Goal: Transaction & Acquisition: Purchase product/service

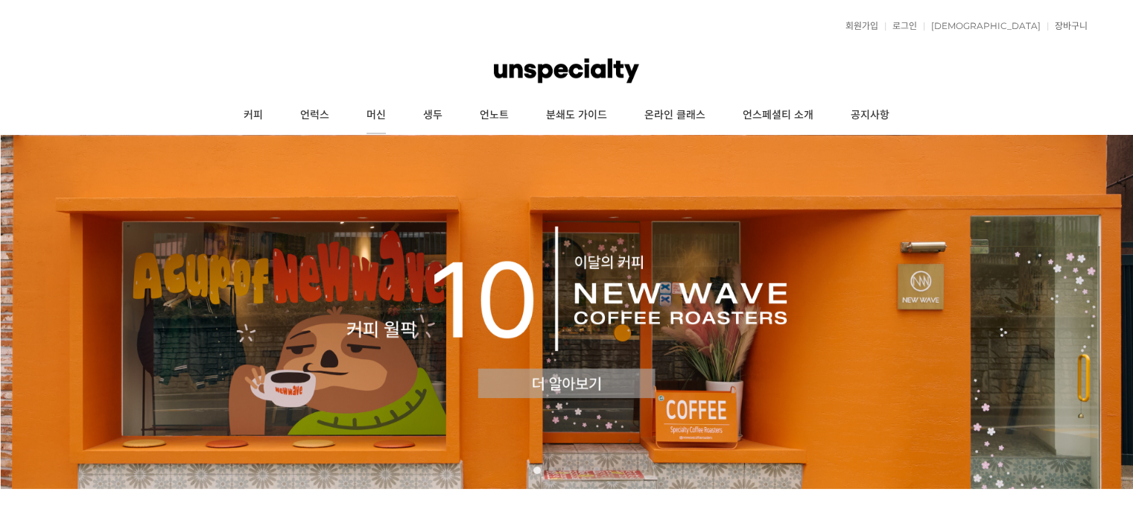
click at [384, 119] on link "머신" at bounding box center [376, 115] width 57 height 37
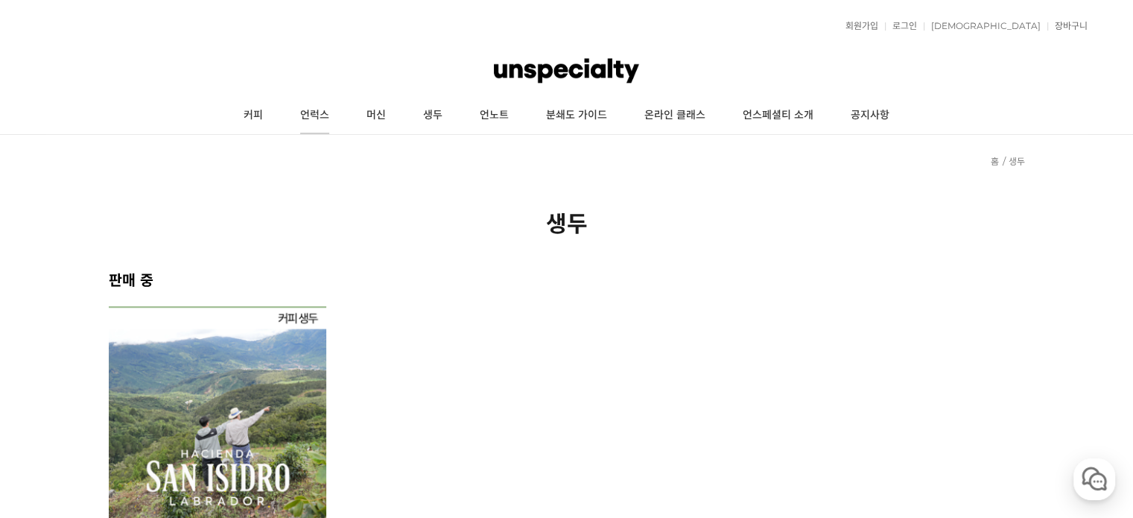
click at [341, 121] on link "언럭스" at bounding box center [315, 115] width 66 height 37
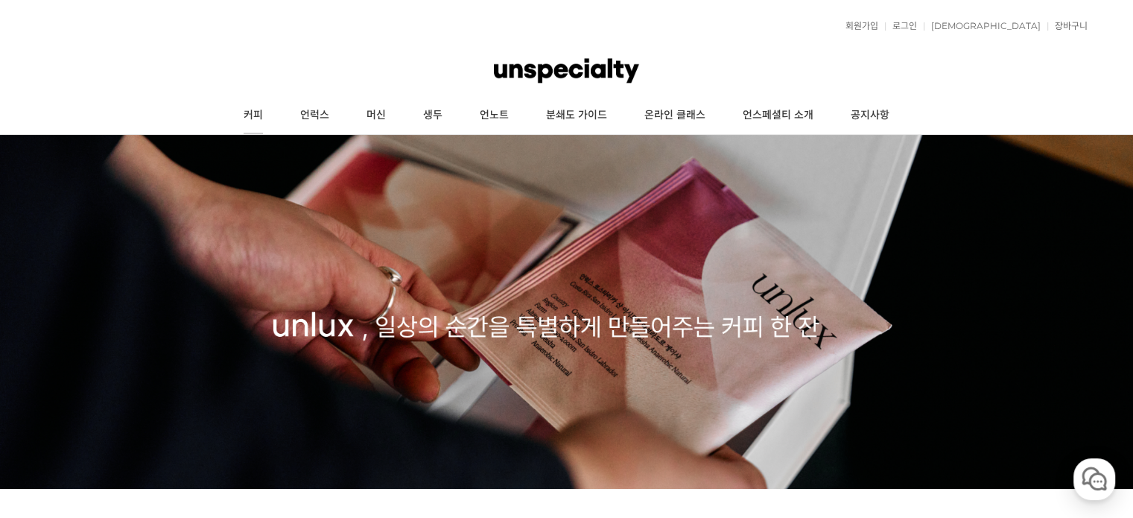
click at [247, 115] on link "커피" at bounding box center [253, 115] width 57 height 37
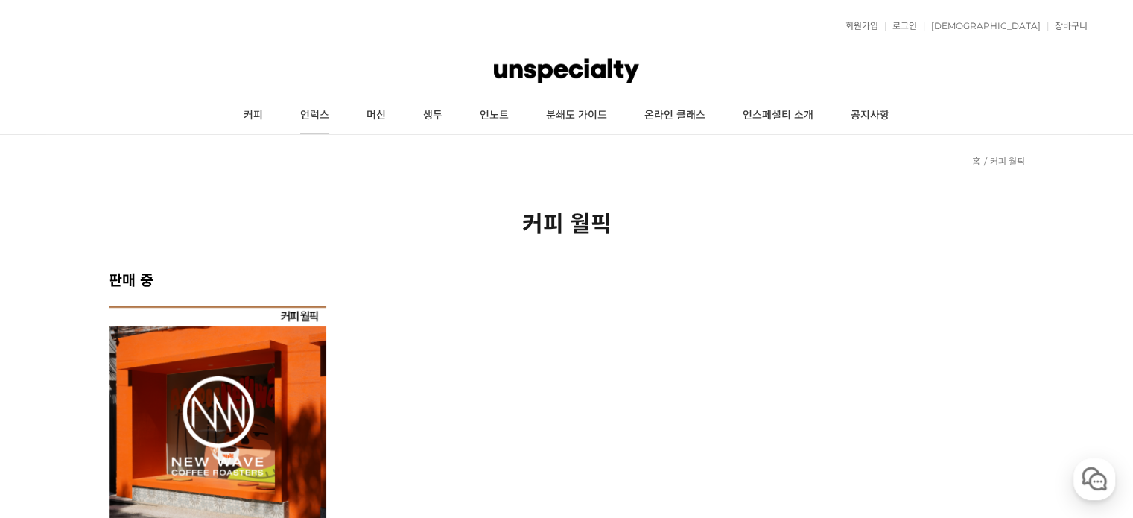
click at [325, 123] on link "언럭스" at bounding box center [315, 115] width 66 height 37
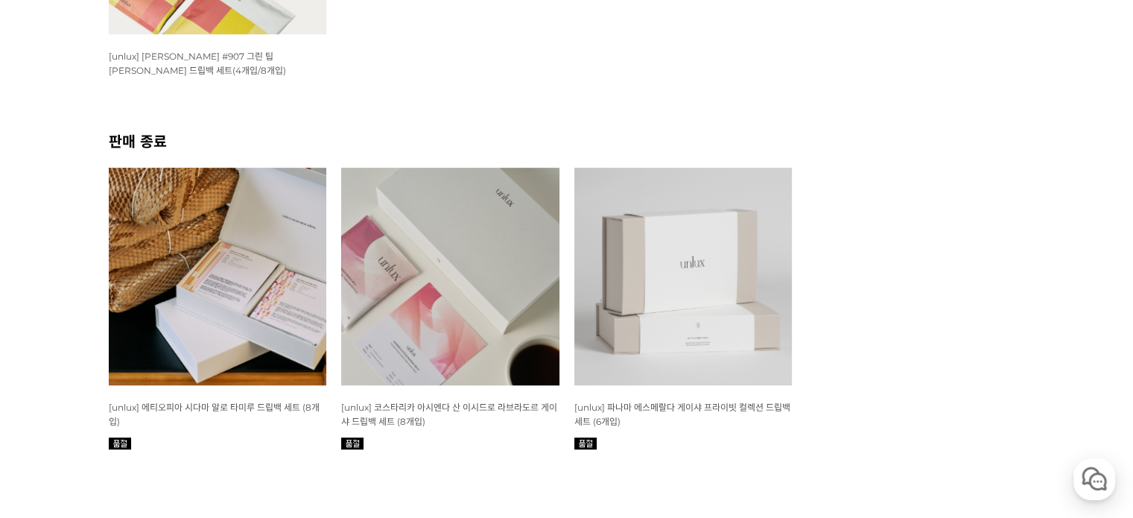
scroll to position [596, 0]
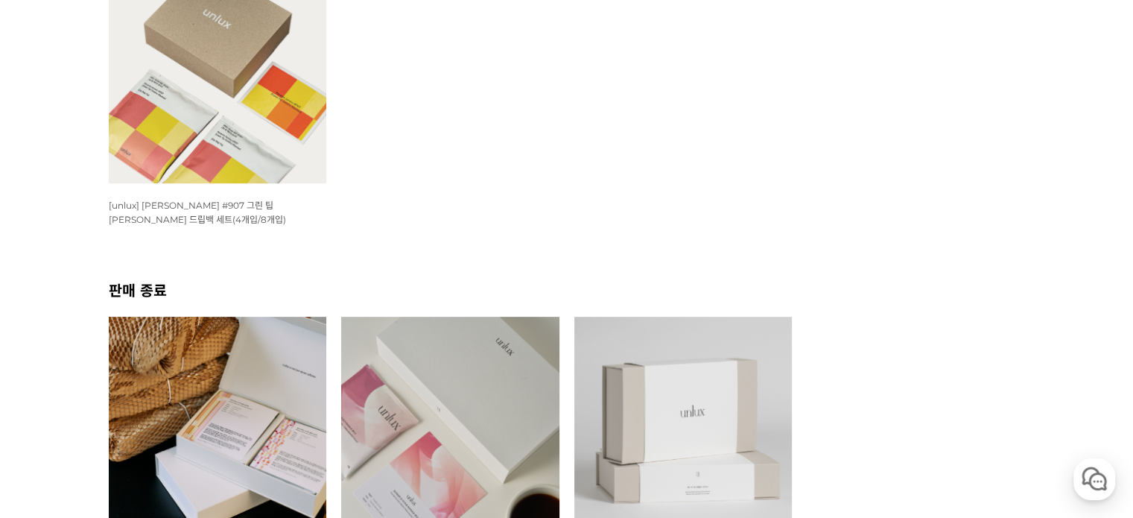
click at [269, 150] on img at bounding box center [218, 74] width 218 height 218
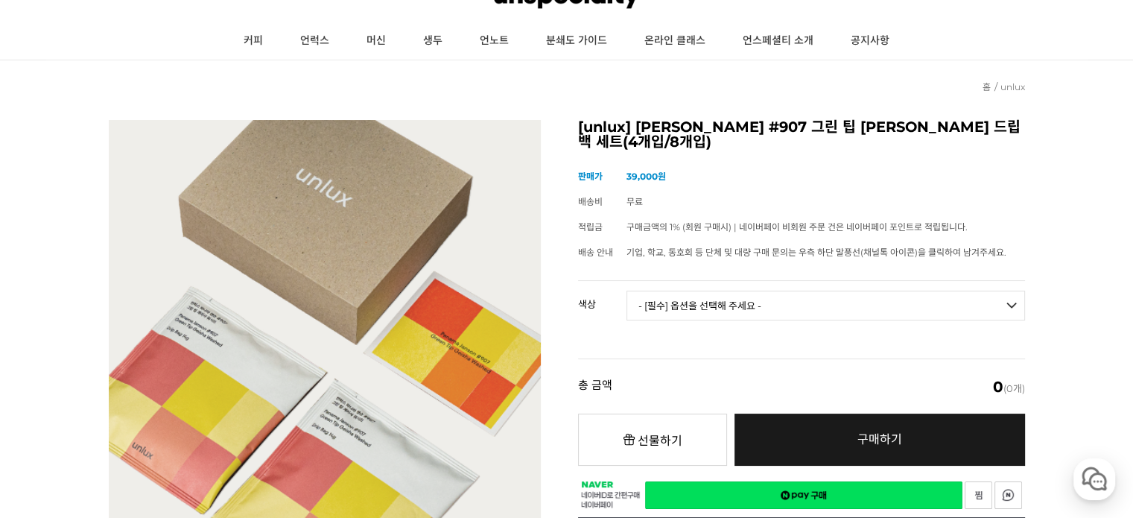
click at [677, 276] on div "[unlux] 파나마 잰슨 #907 그린 팁 게이샤 워시드 드립백 세트(4개입/8개입) (해외배송 가능 상품) 기본 정보 상품명 [unlux]…" at bounding box center [801, 342] width 447 height 444
click at [679, 288] on td "- [필수] 옵션을 선택해 주세요 - ------------------- 파나마 잰슨 #907 Standard(4p) 파나마 잰슨 #907 D…" at bounding box center [825, 312] width 398 height 62
click at [678, 299] on select "- [필수] 옵션을 선택해 주세요 - ------------------- 파나마 잰슨 #907 Standard(4p) 파나마 잰슨 #907 D…" at bounding box center [825, 305] width 398 height 30
click at [626, 290] on select "- [필수] 옵션을 선택해 주세요 - ------------------- 파나마 잰슨 #907 Standard(4p) 파나마 잰슨 #907 D…" at bounding box center [825, 305] width 398 height 30
select select "*"
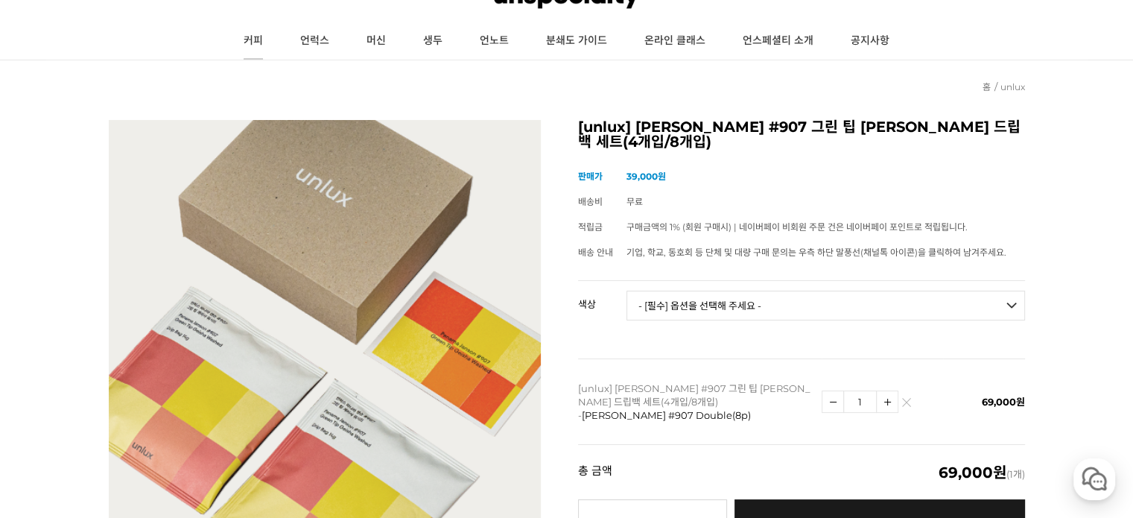
click at [264, 45] on link "커피" at bounding box center [253, 40] width 57 height 37
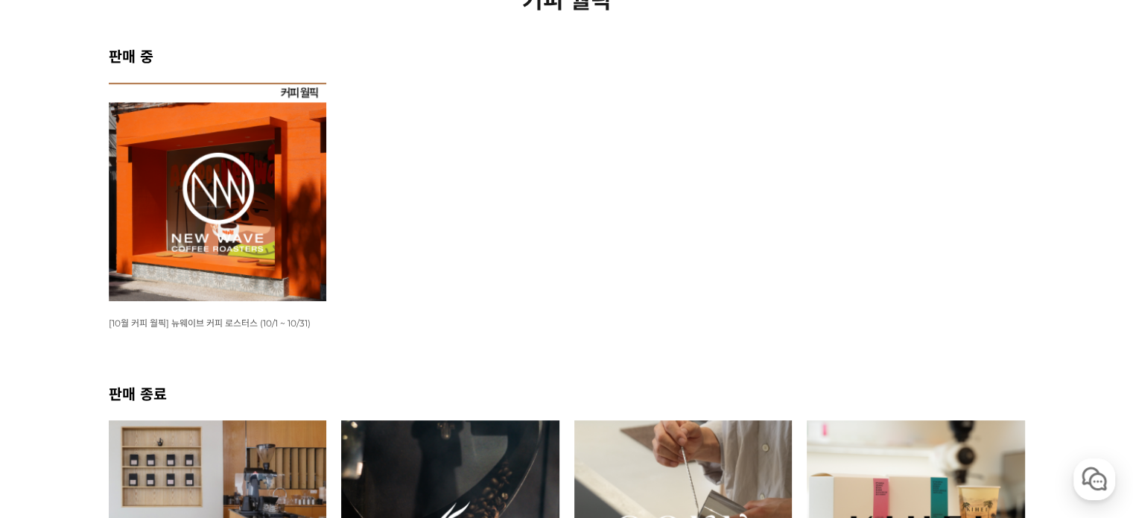
scroll to position [298, 0]
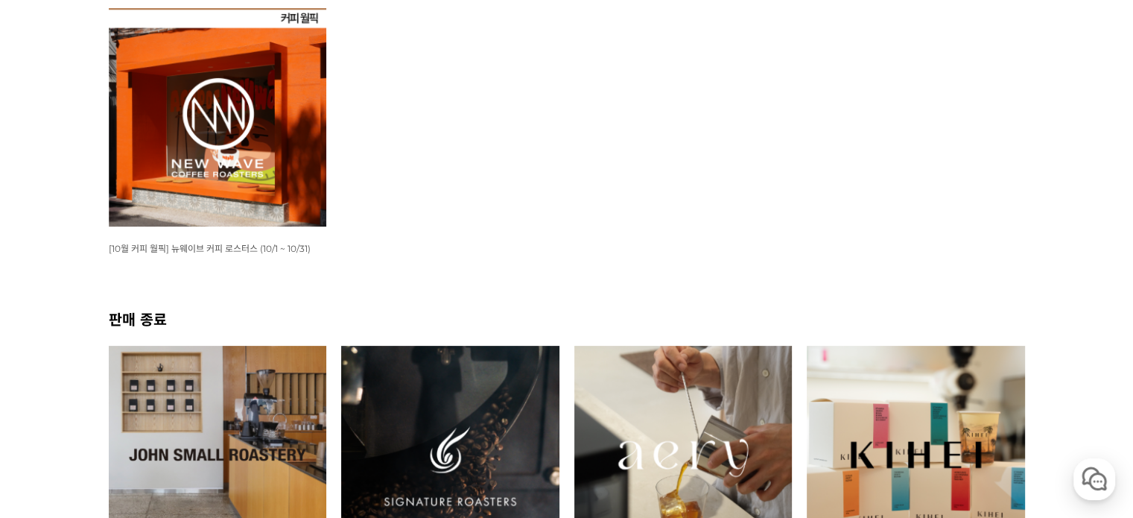
click at [333, 171] on li "WISH ADD OPTION 상품명 : [10월 커피 월픽] 뉴웨이브 커피 로스터스 (10/1 ~ 10/31) 판매가 : 16,000원" at bounding box center [217, 135] width 233 height 255
click at [311, 173] on img at bounding box center [218, 117] width 218 height 218
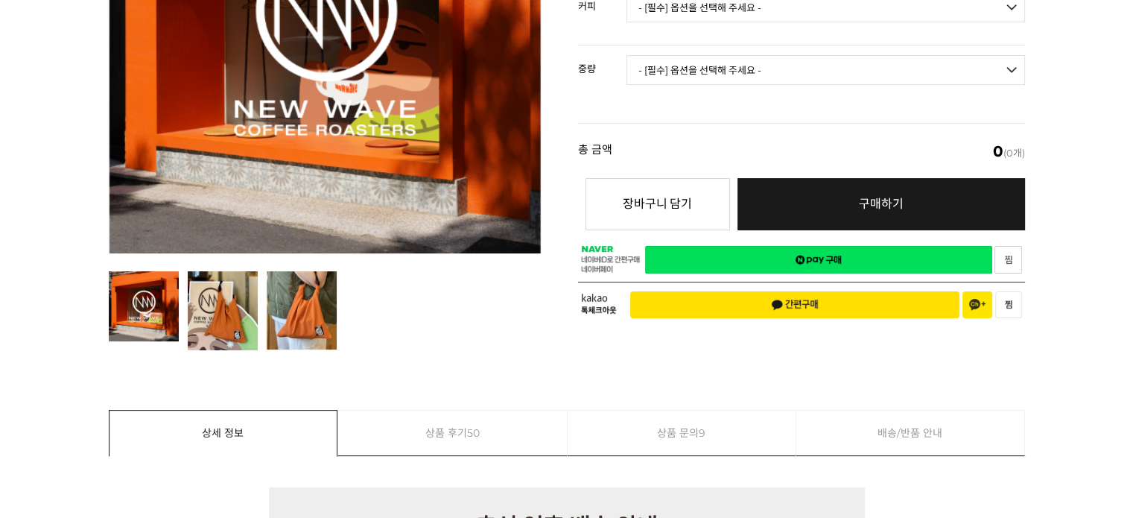
scroll to position [298, 0]
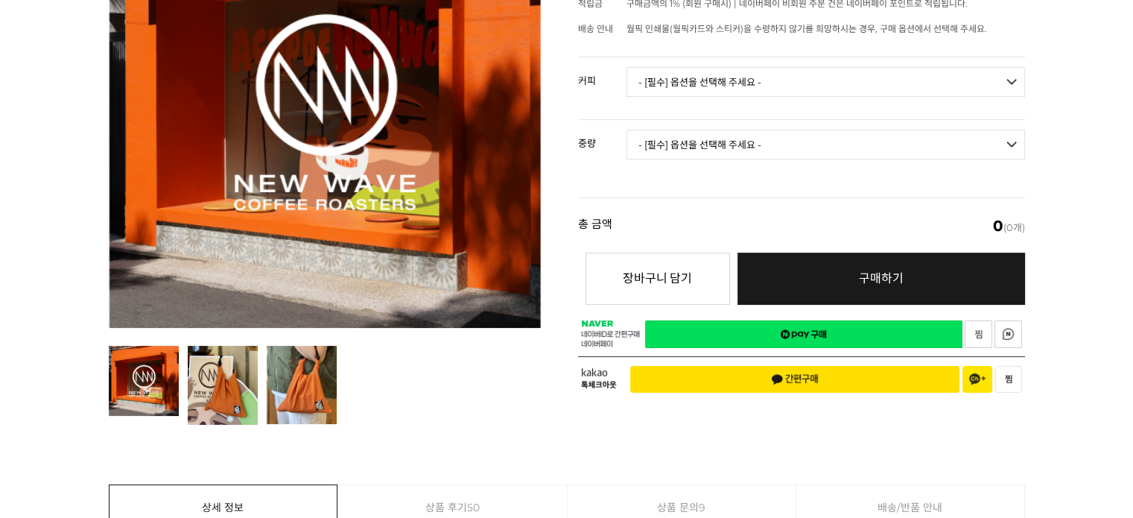
click at [752, 74] on select "- [필수] 옵션을 선택해 주세요 - ------------------- 언스페셜티 분쇄도 가이드 종이 받기 (주문 1건당 최대 1개 제공) …" at bounding box center [825, 82] width 398 height 30
drag, startPoint x: 803, startPoint y: 57, endPoint x: 797, endPoint y: 63, distance: 7.9
click at [803, 67] on select "- [필수] 옵션을 선택해 주세요 - ------------------- 언스페셜티 분쇄도 가이드 종이 받기 (주문 1건당 최대 1개 제공) …" at bounding box center [825, 82] width 398 height 30
select select "드립백 : 트로피컬 썸머 1box (10g * 8ea)"
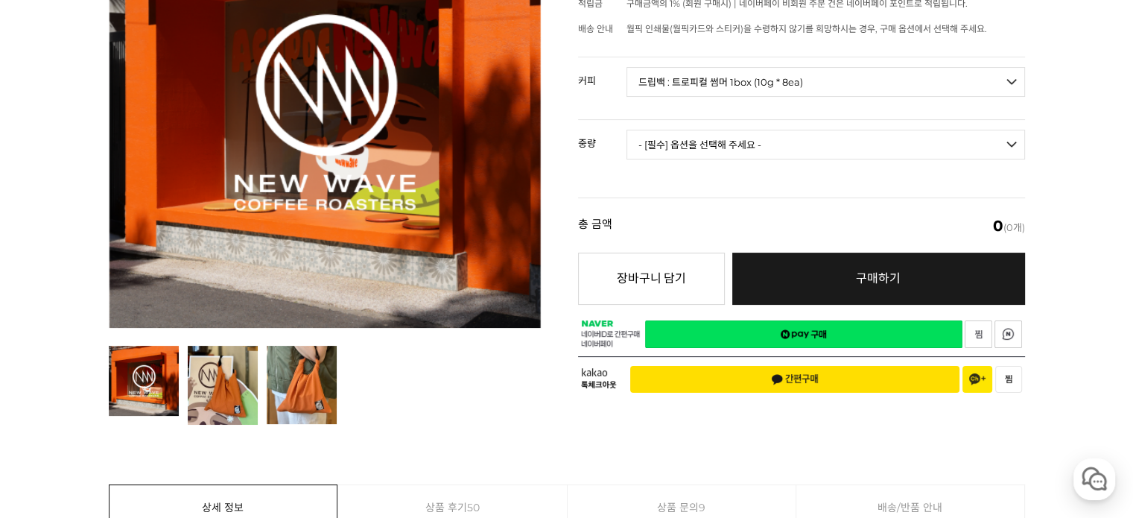
click at [626, 67] on select "- [필수] 옵션을 선택해 주세요 - ------------------- 언스페셜티 분쇄도 가이드 종이 받기 (주문 1건당 최대 1개 제공) …" at bounding box center [825, 82] width 398 height 30
click at [804, 148] on td "- [필수] 옵션을 선택해 주세요 - ------------------- 해당없음" at bounding box center [825, 151] width 398 height 62
click at [810, 139] on select "- [필수] 옵션을 선택해 주세요 - ------------------- 해당없음" at bounding box center [825, 145] width 398 height 30
select select "해당없음"
click at [626, 130] on select "- [필수] 옵션을 선택해 주세요 - ------------------- 해당없음" at bounding box center [825, 145] width 398 height 30
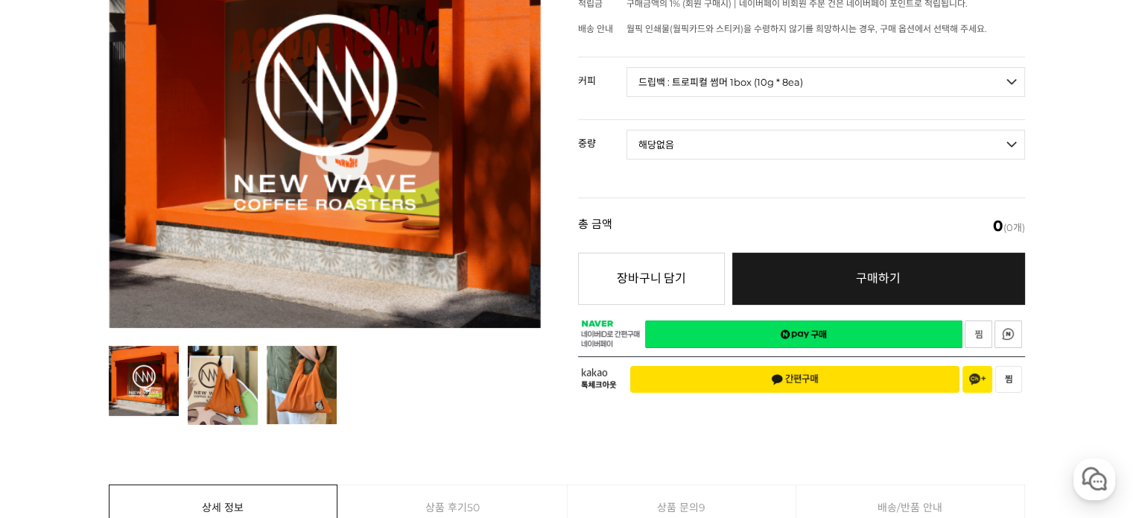
select select "*"
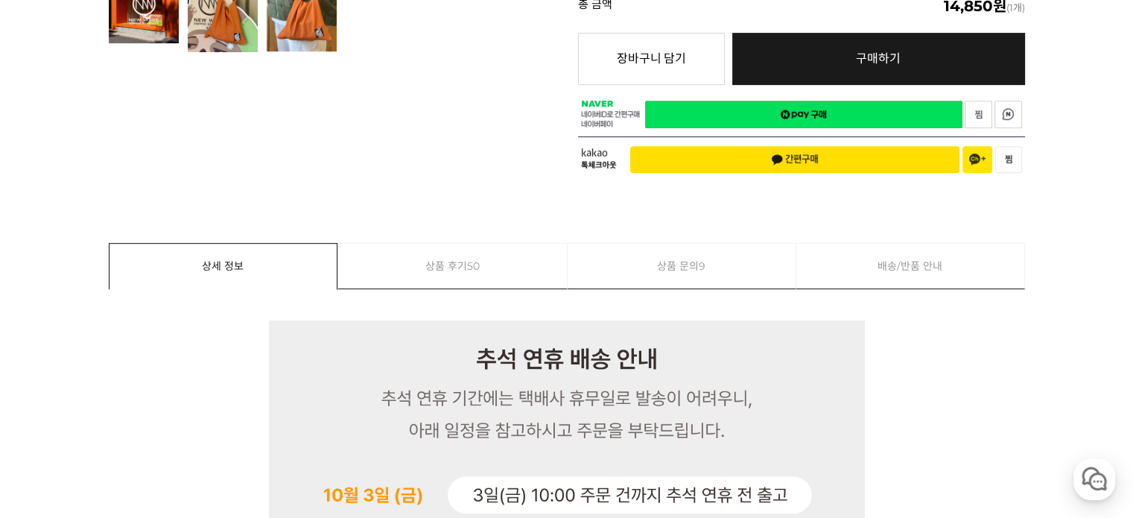
scroll to position [298, 0]
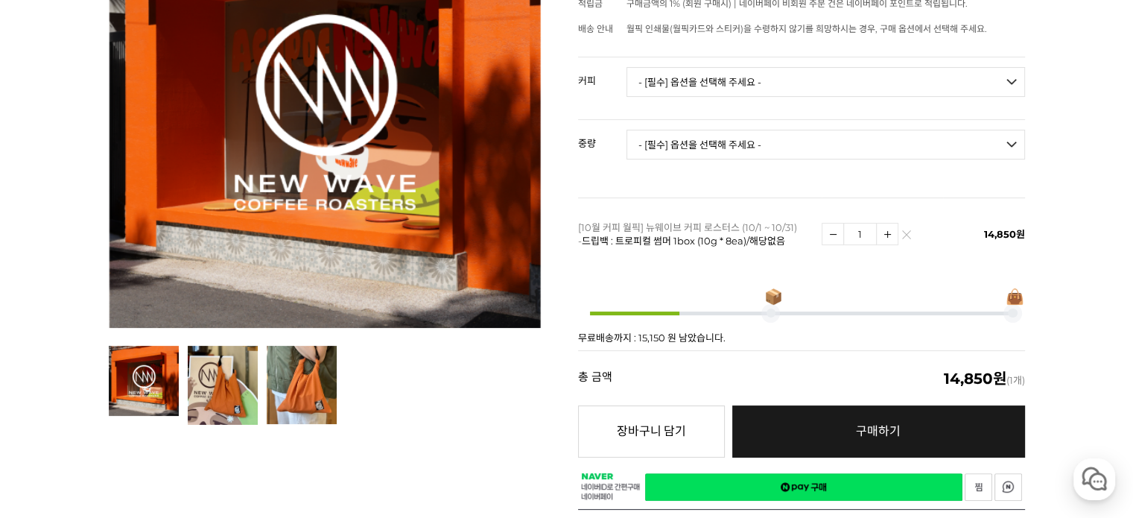
click at [742, 139] on select "- [필수] 옵션을 선택해 주세요 - ------------------- 해당없음" at bounding box center [825, 145] width 398 height 30
select select "해당없음"
click at [626, 130] on select "- [필수] 옵션을 선택해 주세요 - ------------------- 해당없음" at bounding box center [825, 145] width 398 height 30
select select "*"
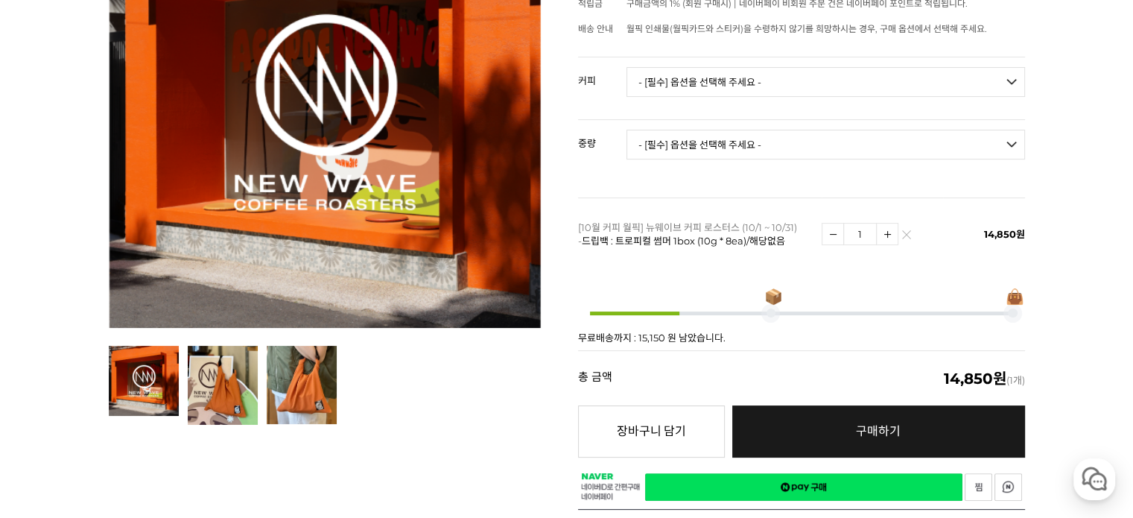
scroll to position [596, 0]
